Goal: Complete application form

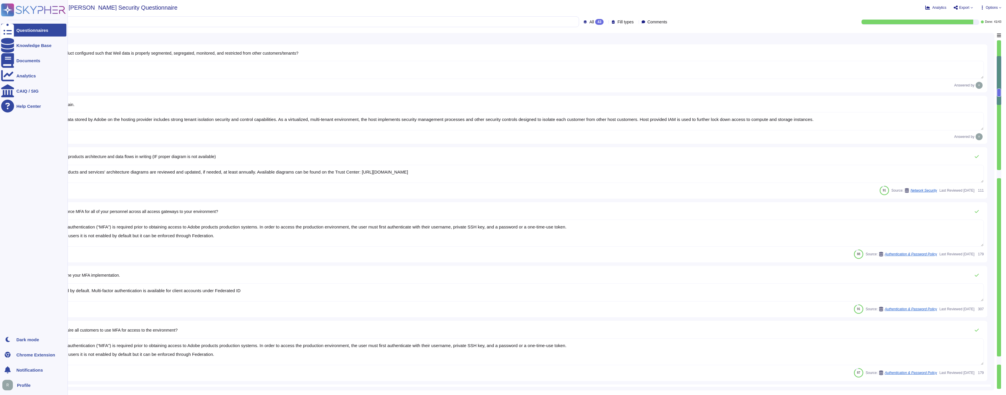
type textarea "Yes."
type textarea "Customer data stored by Adobe on the hosting provider includes strong tenant is…"
type textarea "Adobe's products and services' architecture diagrams are reviewed and updated, …"
type textarea "Multi-factor authentication (“MFA”) is required prior to obtaining access to Ad…"
type textarea "Not Enabled by default. Multi-factor authentication is available for client acc…"
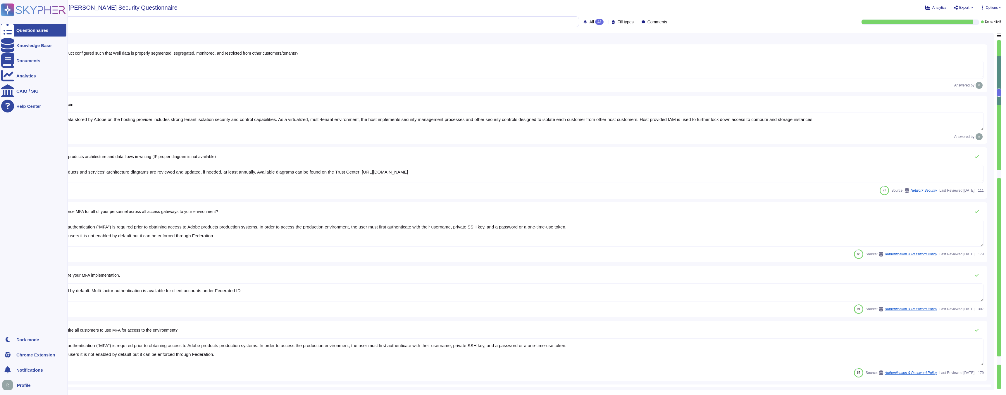
type textarea "Multi-factor authentication (“MFA”) is required prior to obtaining access to Ad…"
type textarea "Documented policies and procedures exist that cover unauthorized software insta…"
type textarea "Lo ipsumdolo sita CON 75372, Adipi'e Seddoeiusmo Temporin Utlabo etdolore mag a…"
type textarea "SaaS administrators and end users access the application through the same web i…"
type textarea "Yes we do all of the above - 2FA, audit trails, IP address filtering, firewalls…"
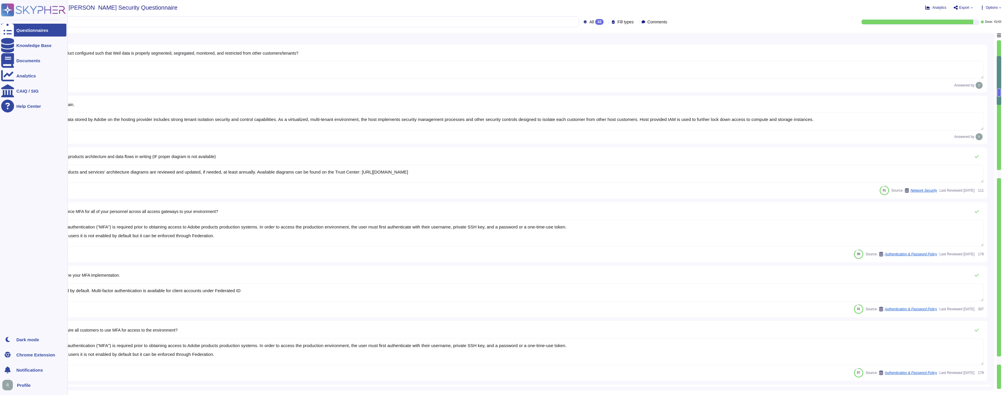
type textarea "Lo ipsumdolo sita CON 75372, Adipi'e Seddoeiusmo Temporin Utlabo etdolore mag a…"
